Goal: Check status: Check status

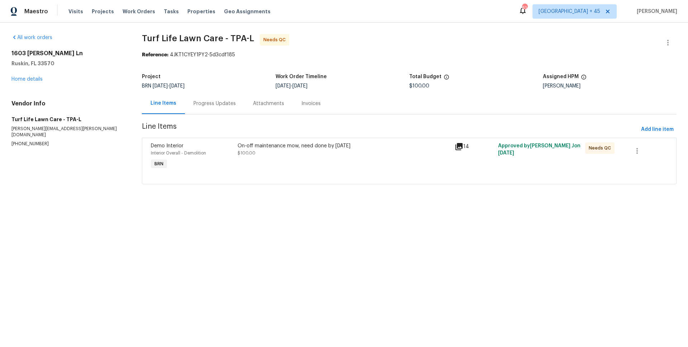
click at [218, 109] on div "Progress Updates" at bounding box center [214, 103] width 59 height 21
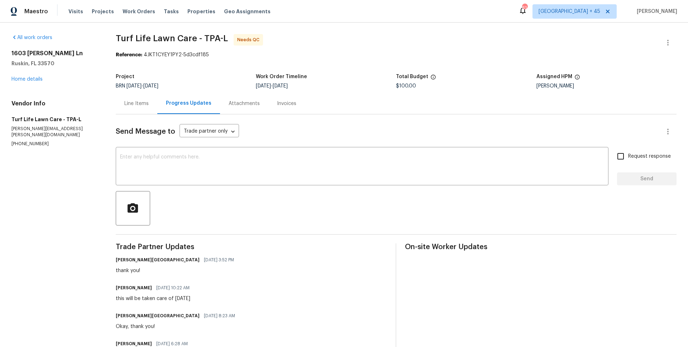
click at [149, 106] on div "Line Items" at bounding box center [136, 103] width 24 height 7
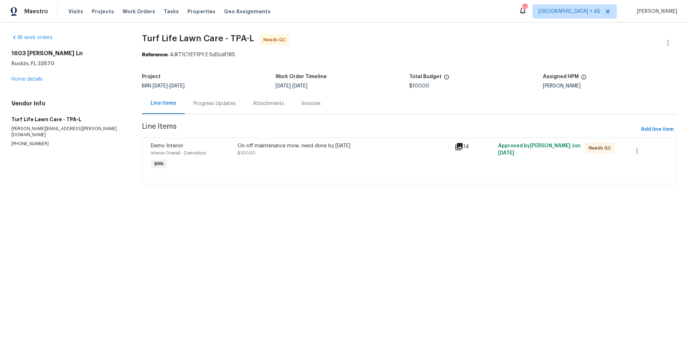
click at [188, 107] on div "Progress Updates" at bounding box center [214, 103] width 59 height 21
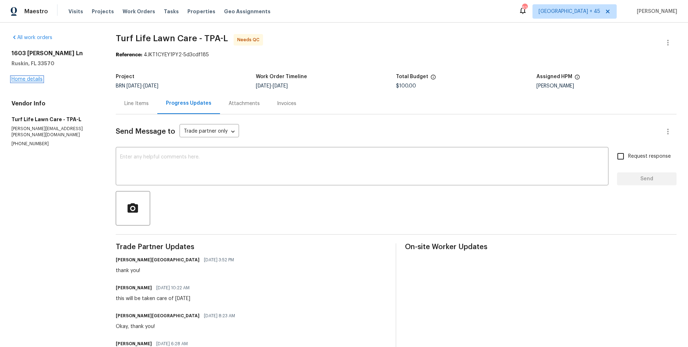
click at [37, 79] on link "Home details" at bounding box center [26, 79] width 31 height 5
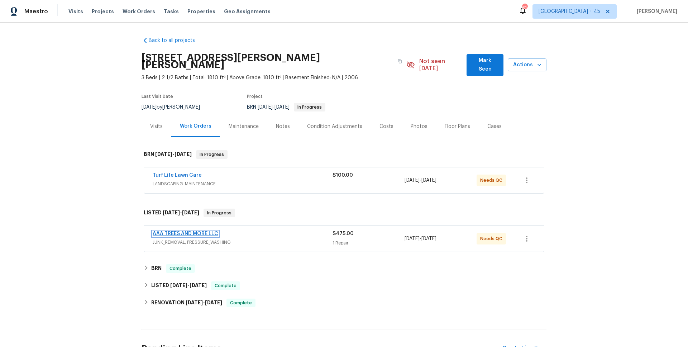
click at [203, 231] on link "AAA TREES AND MORE LLC" at bounding box center [186, 233] width 66 height 5
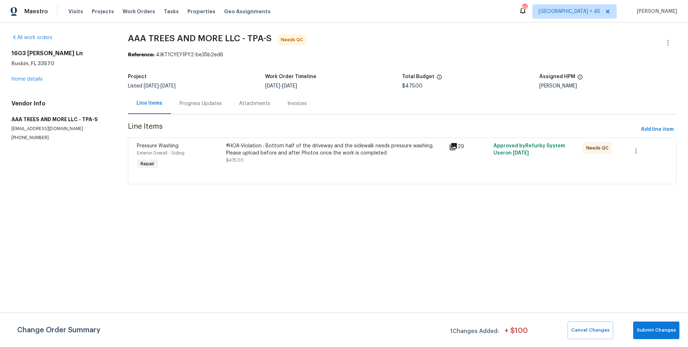
click at [199, 104] on div "Progress Updates" at bounding box center [201, 103] width 42 height 7
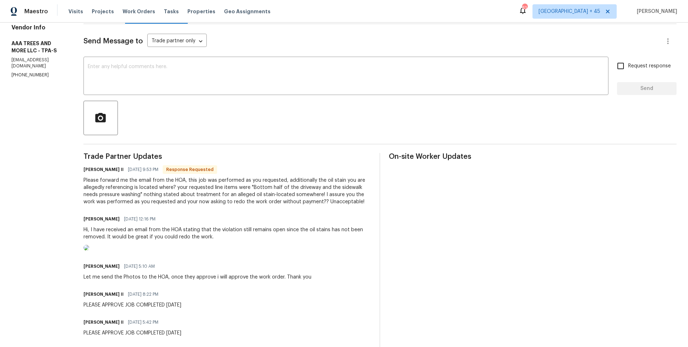
scroll to position [96, 0]
